Goal: Task Accomplishment & Management: Manage account settings

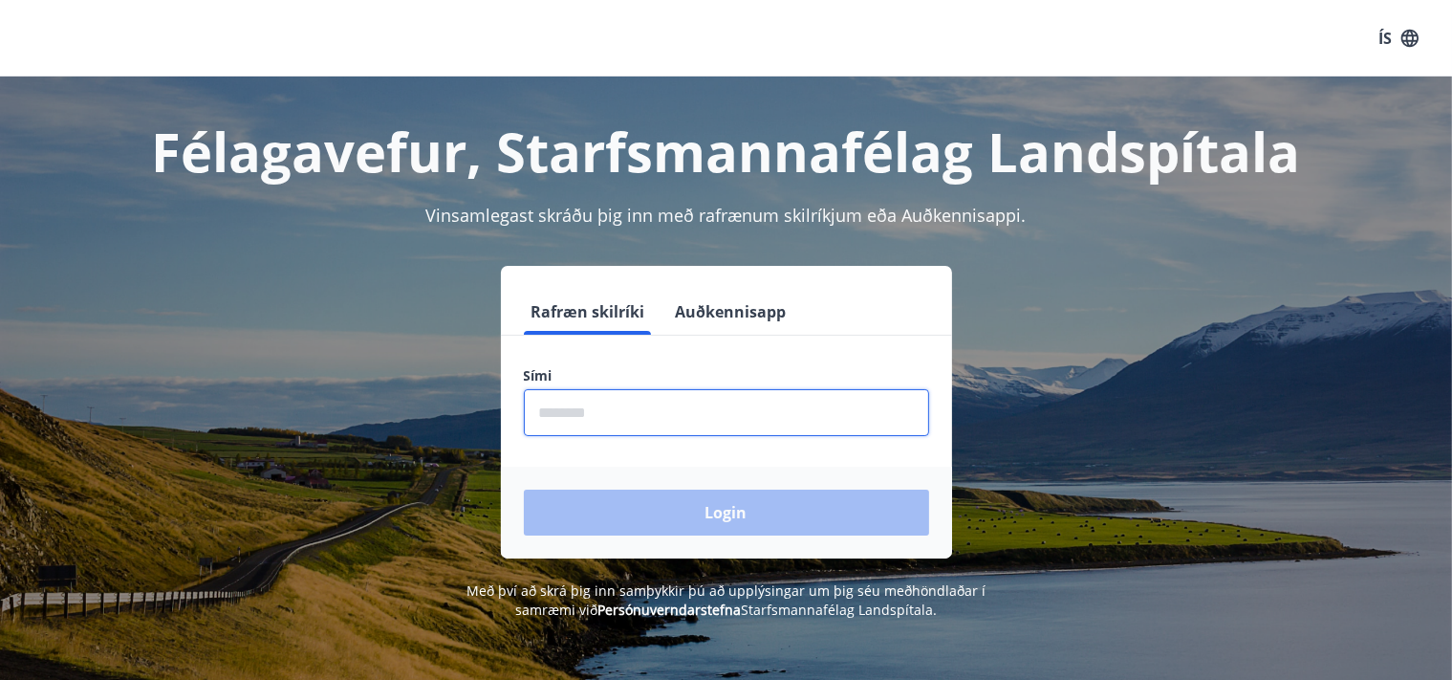
click at [606, 419] on input "phone" at bounding box center [726, 412] width 405 height 47
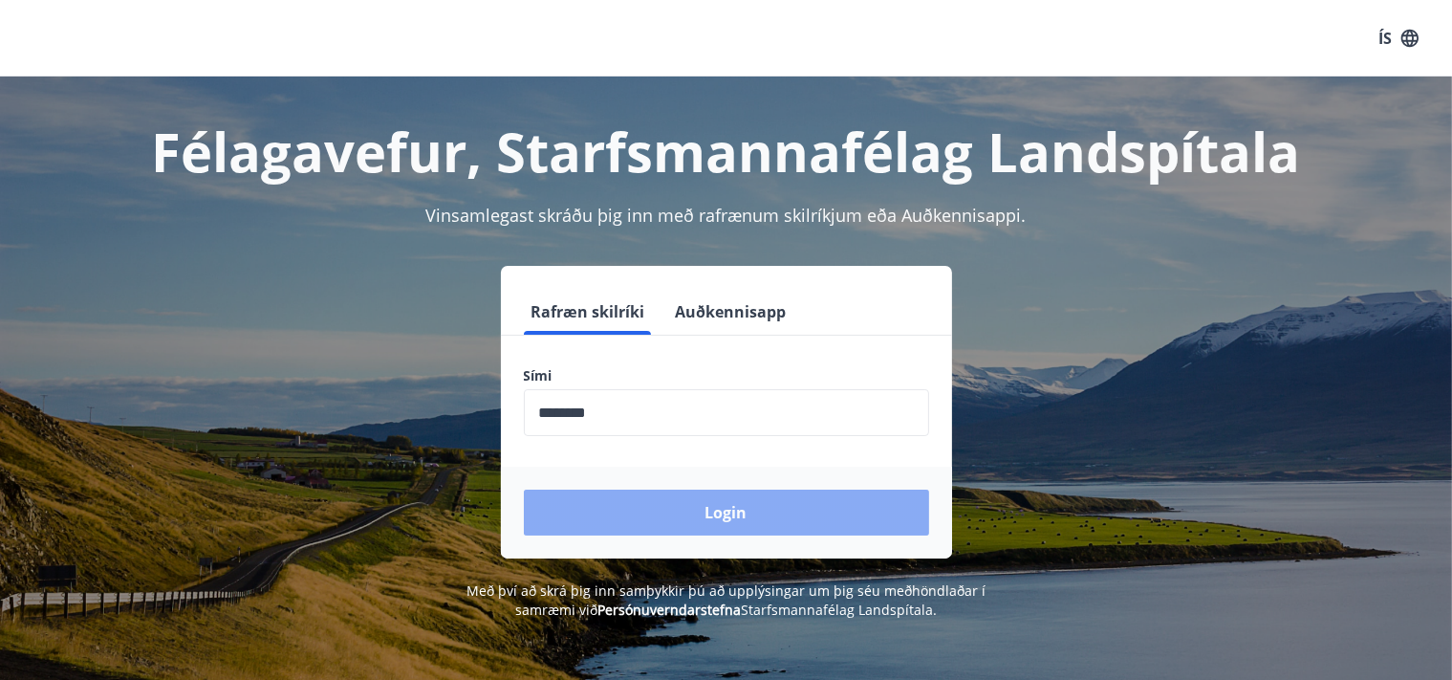
click at [705, 510] on button "Login" at bounding box center [726, 512] width 405 height 46
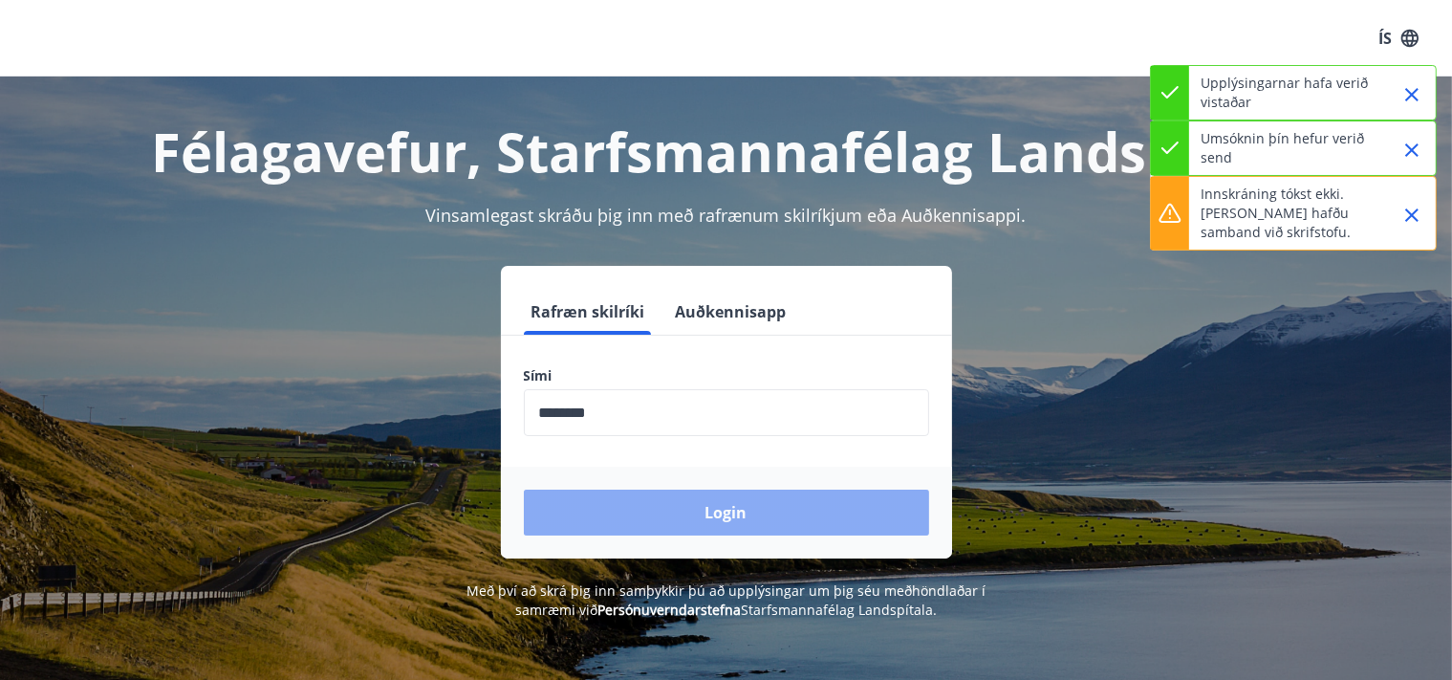
click at [732, 520] on button "Login" at bounding box center [726, 512] width 405 height 46
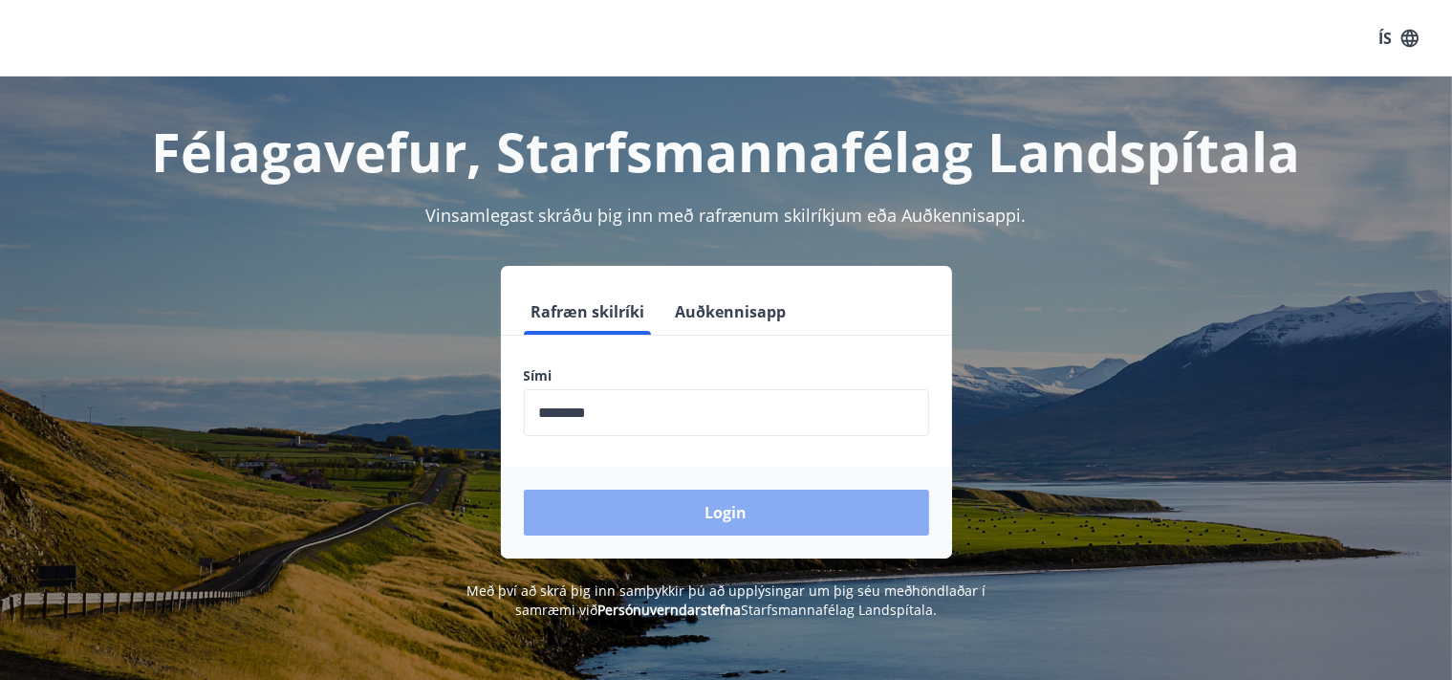
click at [758, 518] on button "Login" at bounding box center [726, 512] width 405 height 46
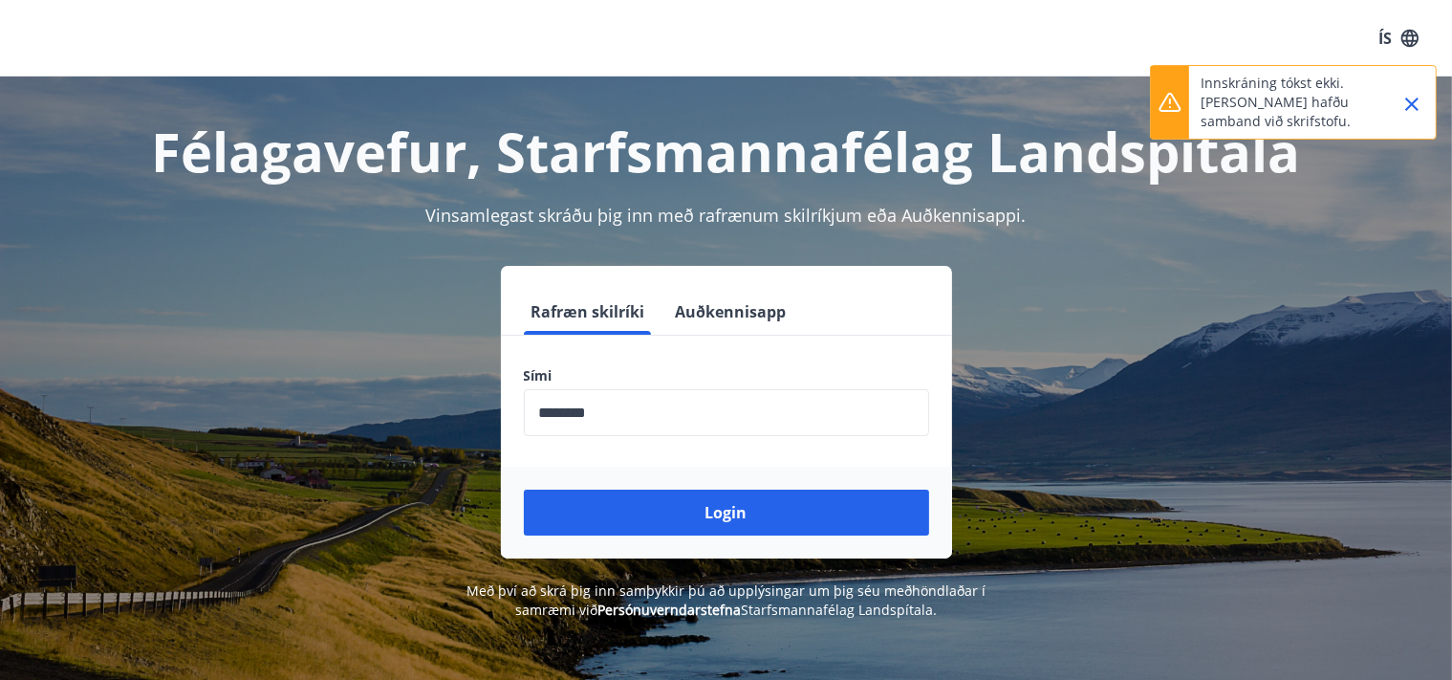
click at [793, 309] on div "Rafræn skilríki Auðkennisapp" at bounding box center [726, 312] width 451 height 46
click at [696, 418] on input "phone" at bounding box center [726, 412] width 405 height 47
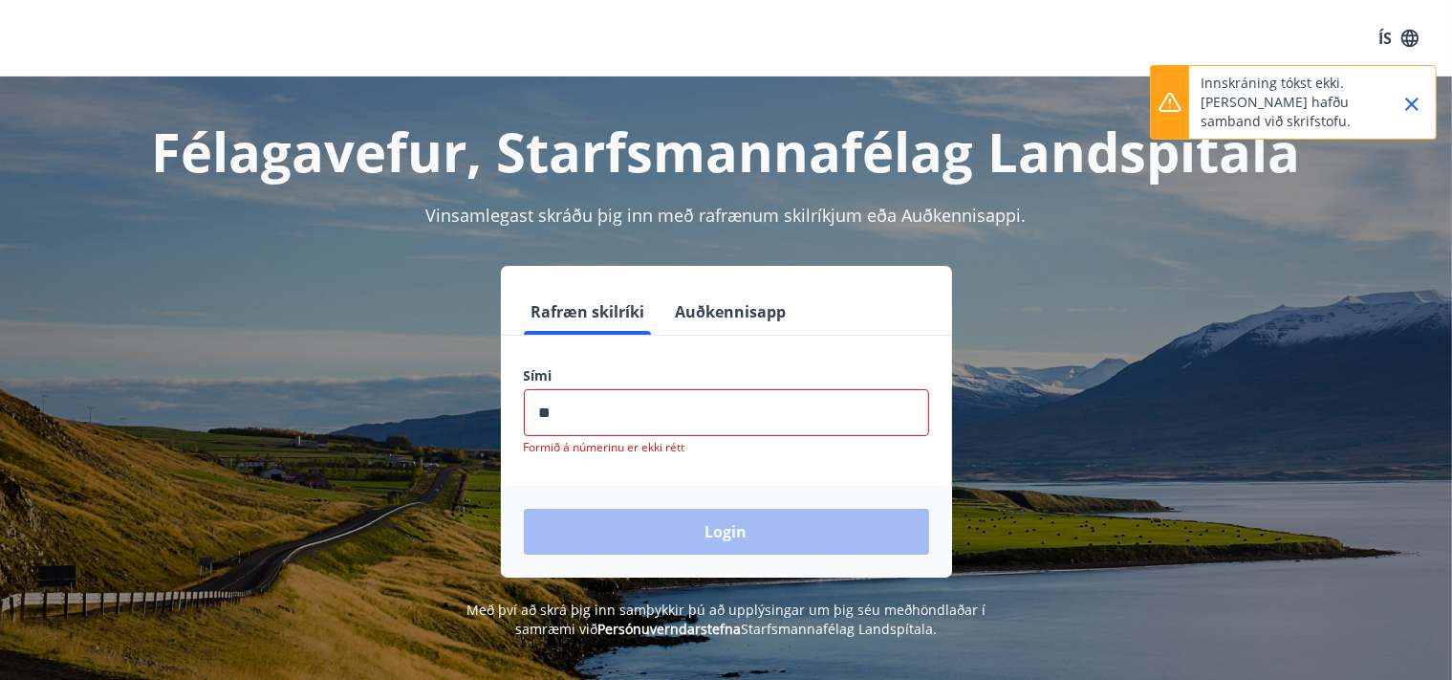
type input "*"
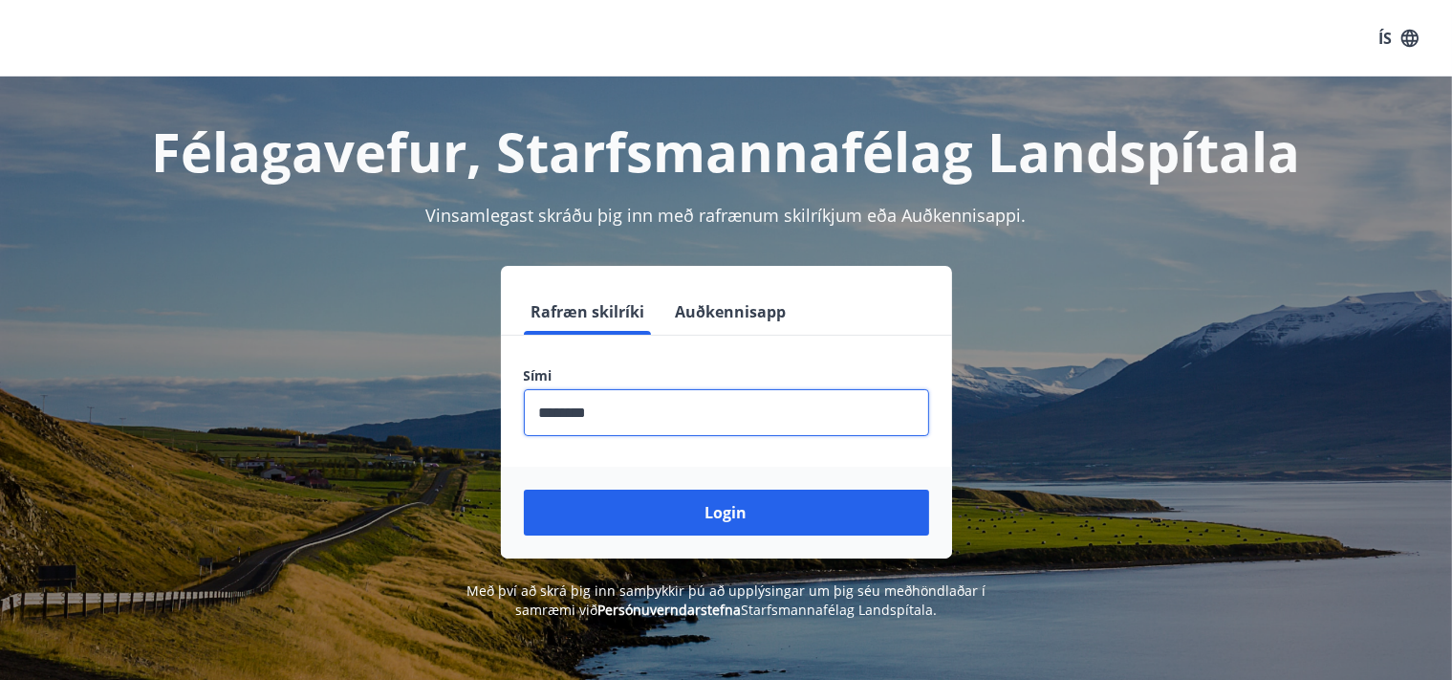
click at [524, 489] on button "Login" at bounding box center [726, 512] width 405 height 46
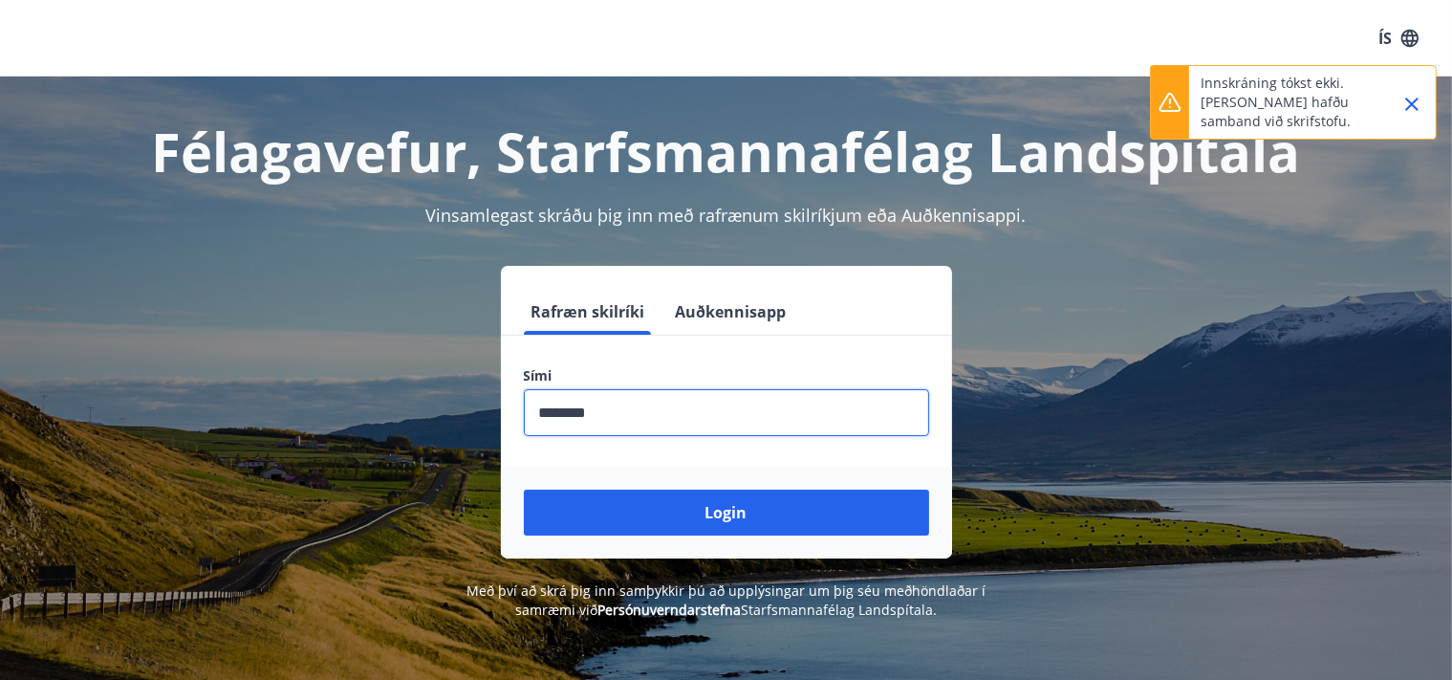
click at [665, 421] on input "phone" at bounding box center [726, 412] width 405 height 47
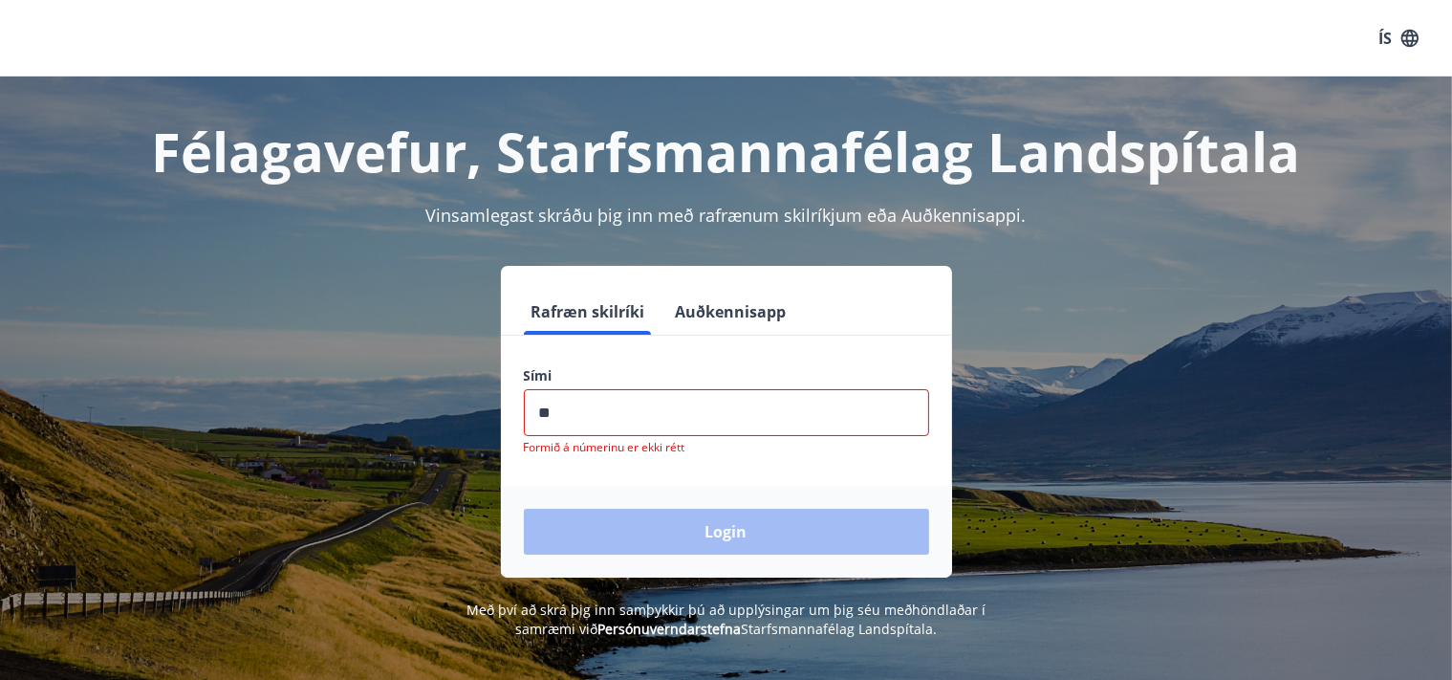
type input "*"
type input "********"
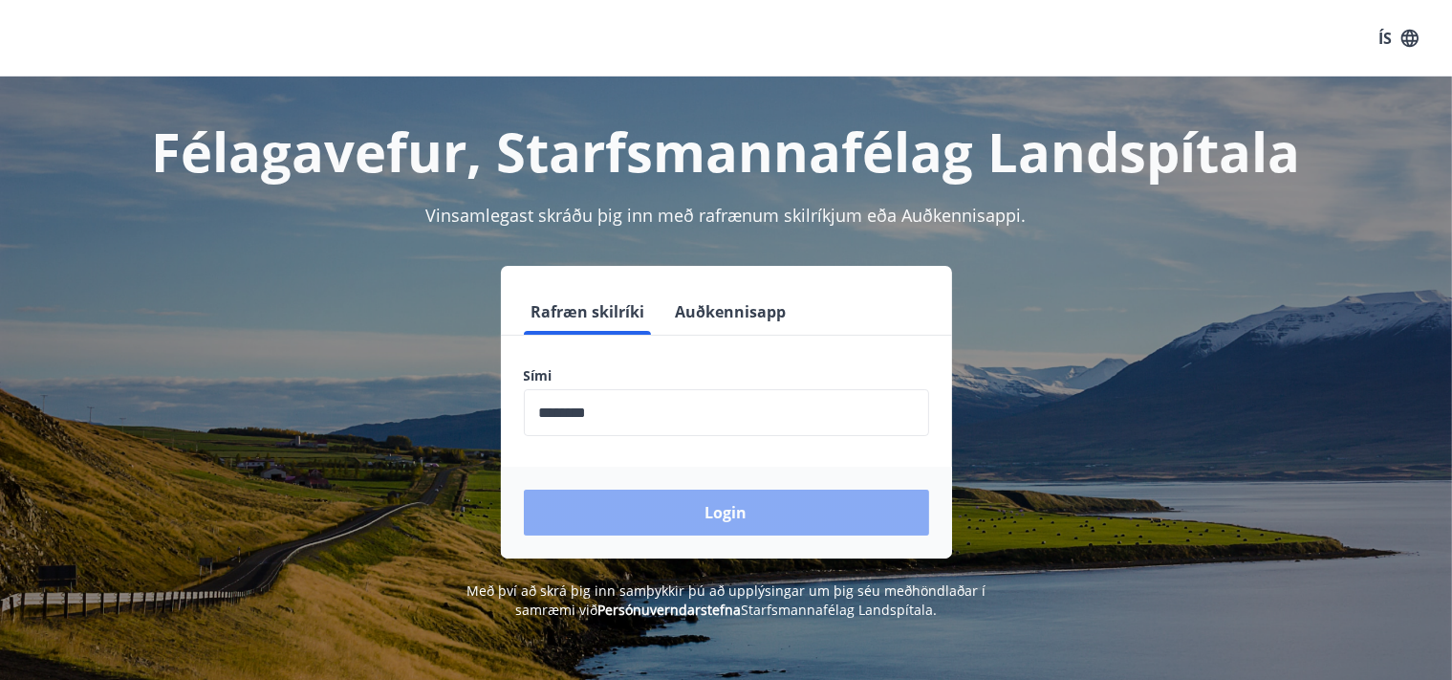
click at [727, 518] on button "Login" at bounding box center [726, 512] width 405 height 46
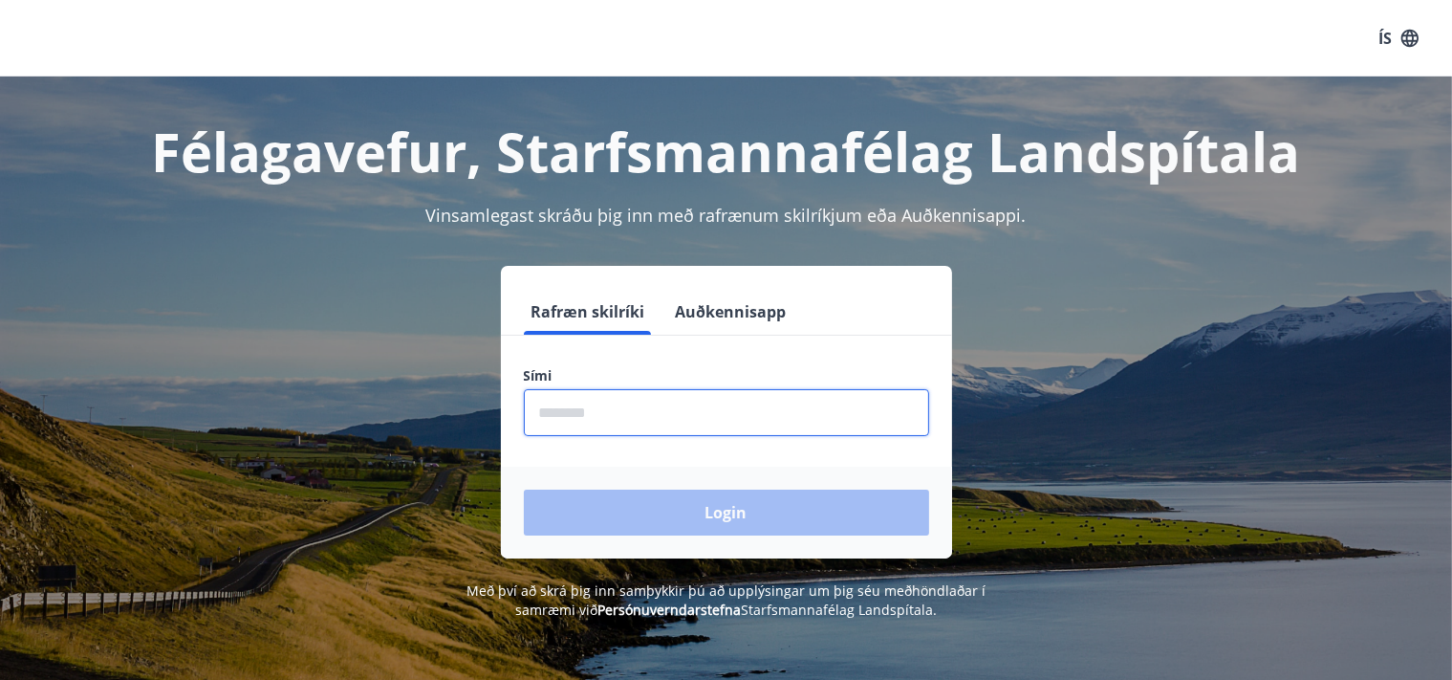
click at [603, 410] on input "phone" at bounding box center [726, 412] width 405 height 47
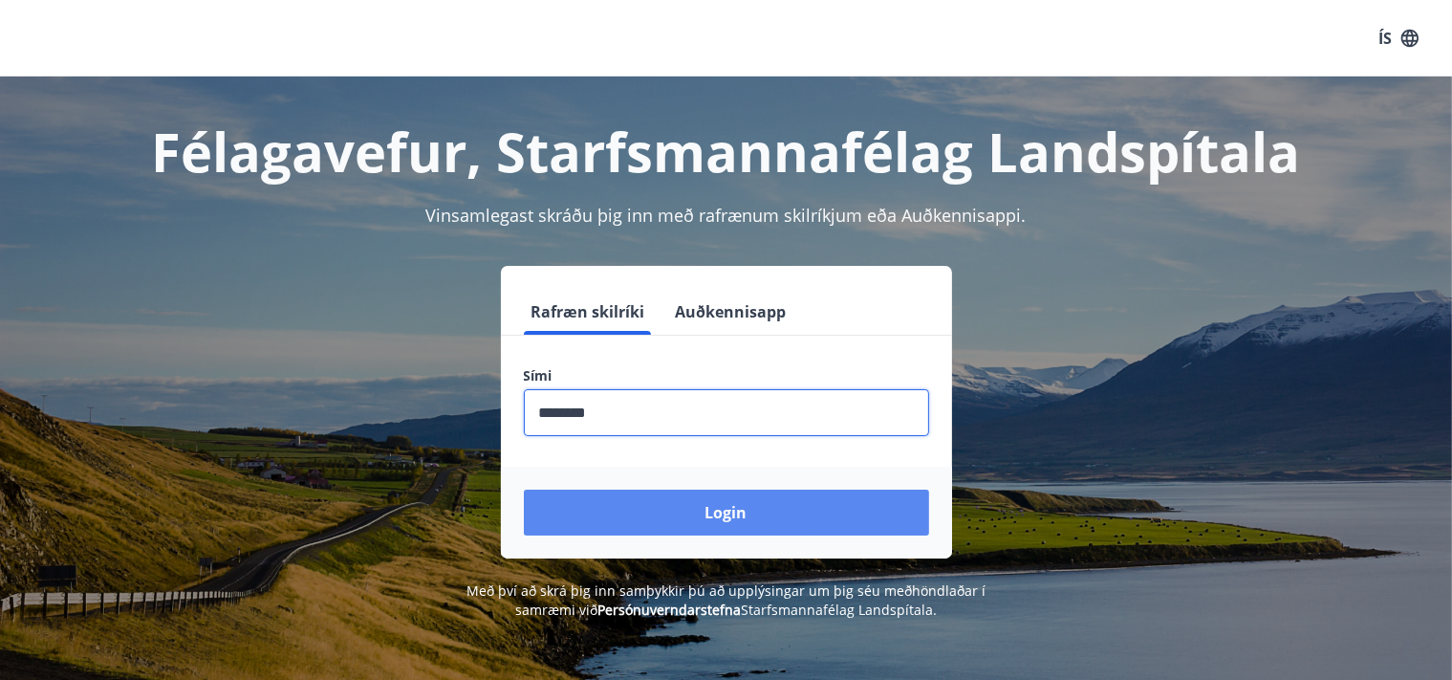
type input "********"
click at [720, 504] on button "Login" at bounding box center [726, 512] width 405 height 46
